Goal: Navigation & Orientation: Find specific page/section

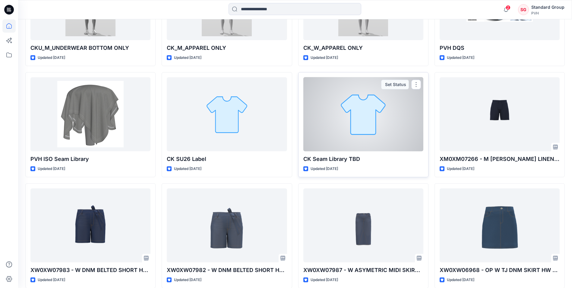
scroll to position [483, 0]
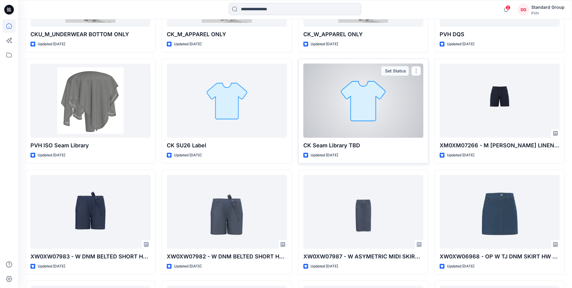
click at [385, 124] on div at bounding box center [363, 101] width 120 height 74
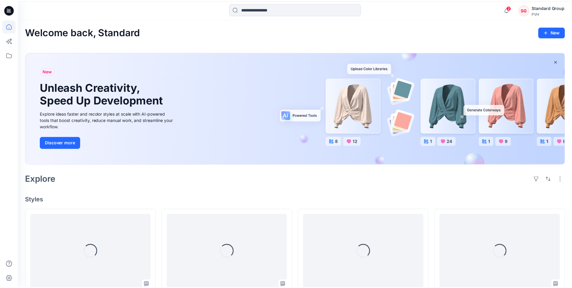
scroll to position [483, 0]
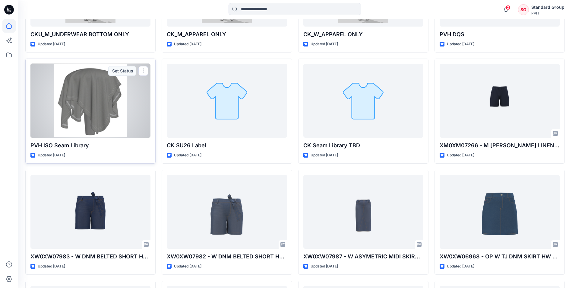
click at [133, 124] on div at bounding box center [90, 101] width 120 height 74
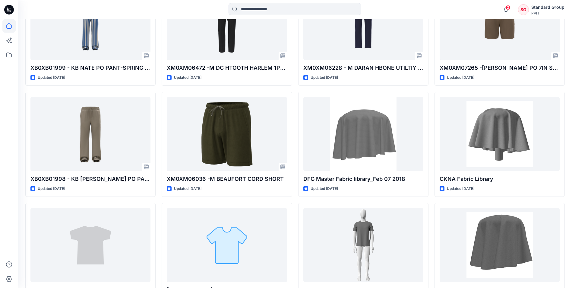
scroll to position [1116, 0]
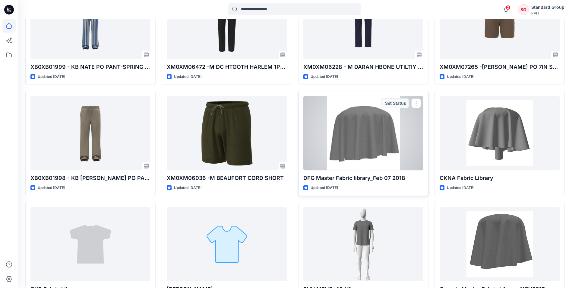
click at [397, 148] on div at bounding box center [363, 133] width 120 height 74
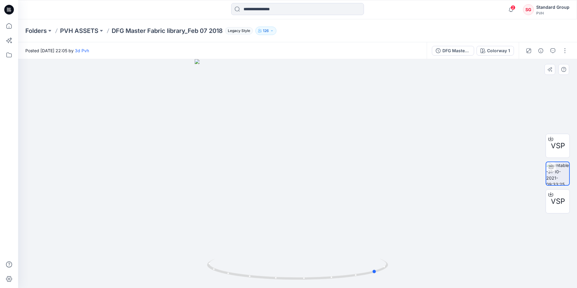
drag, startPoint x: 299, startPoint y: 280, endPoint x: 85, endPoint y: 97, distance: 281.5
click at [198, 272] on div at bounding box center [297, 173] width 559 height 229
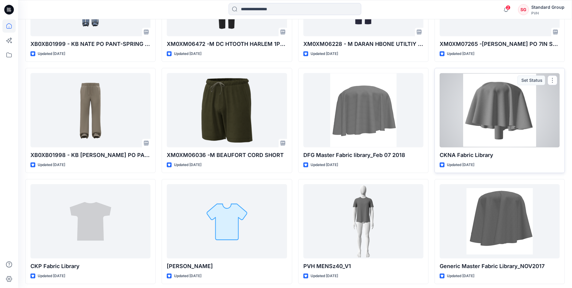
scroll to position [1206, 0]
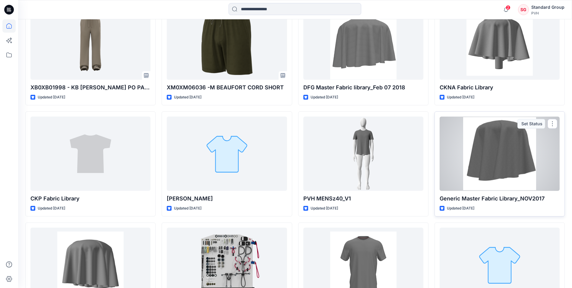
click at [494, 177] on div at bounding box center [500, 153] width 120 height 74
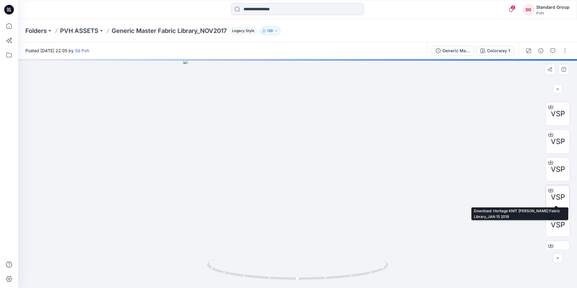
scroll to position [40, 0]
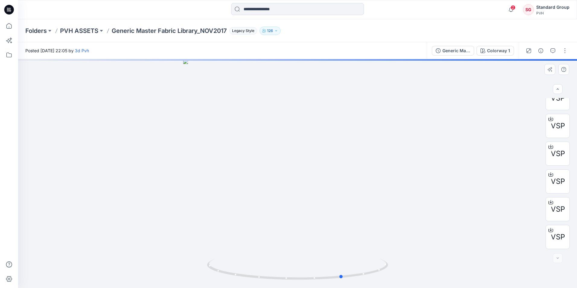
drag, startPoint x: 300, startPoint y: 280, endPoint x: 345, endPoint y: 202, distance: 90.0
click at [345, 202] on div at bounding box center [297, 173] width 559 height 229
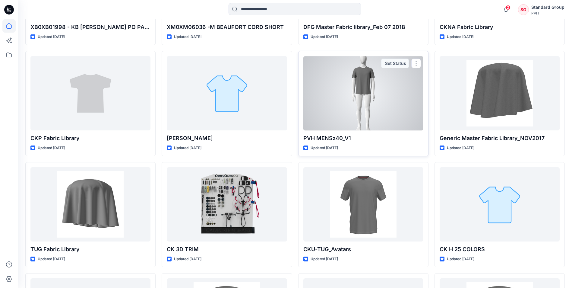
scroll to position [1297, 0]
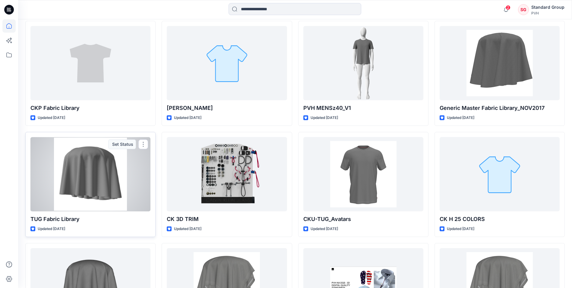
click at [85, 177] on div at bounding box center [90, 174] width 120 height 74
